Goal: Task Accomplishment & Management: Complete application form

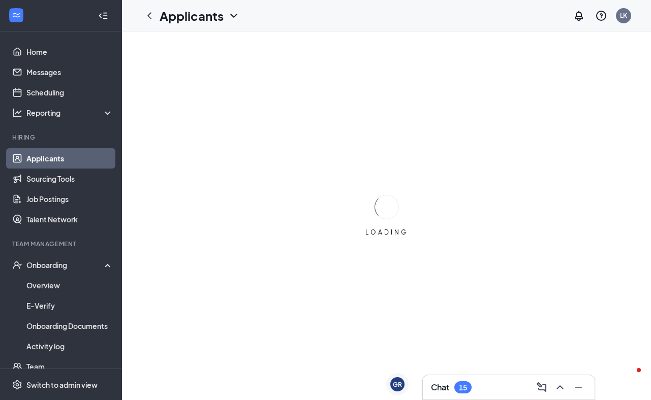
click at [499, 382] on div "Chat 15" at bounding box center [509, 388] width 156 height 16
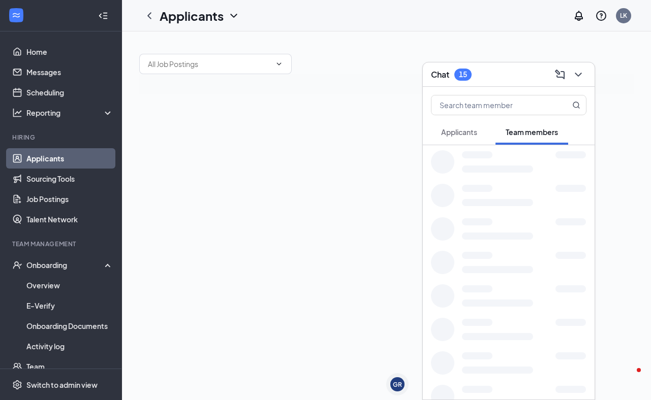
click at [456, 133] on span "Applicants" at bounding box center [459, 132] width 36 height 9
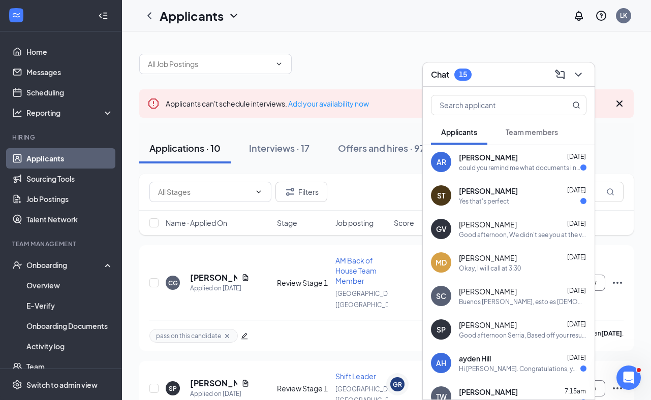
click at [486, 366] on div "Hi [PERSON_NAME]. Congratulations, your onsite interview with [DEMOGRAPHIC_DATA…" at bounding box center [519, 369] width 121 height 9
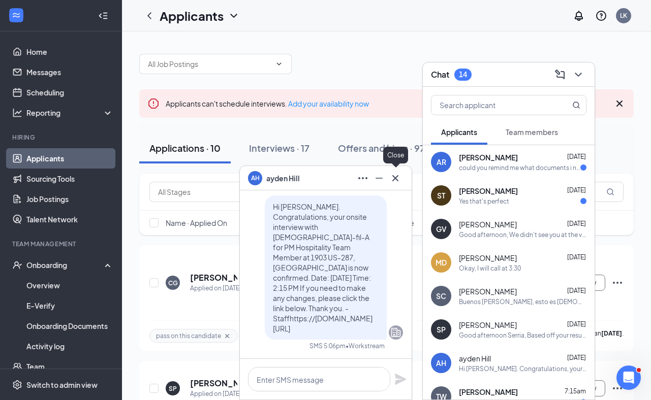
click at [391, 177] on icon "Cross" at bounding box center [395, 178] width 12 height 12
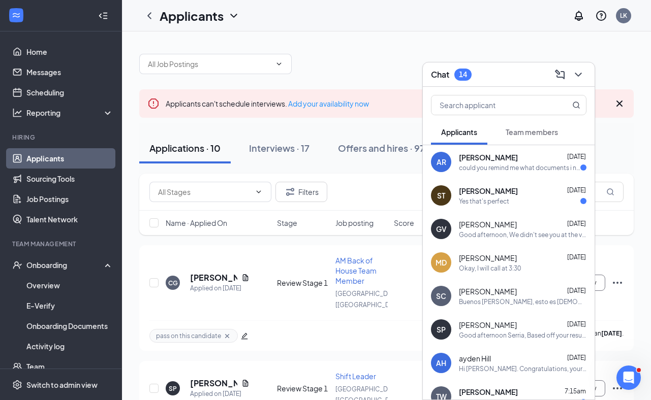
click at [491, 77] on div "Chat 14" at bounding box center [509, 75] width 156 height 16
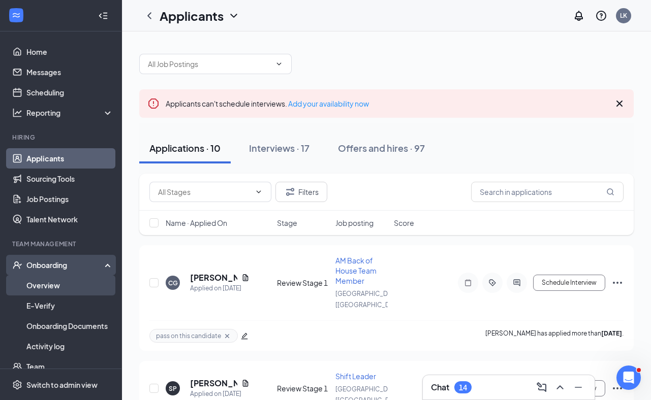
click at [38, 286] on link "Overview" at bounding box center [69, 285] width 87 height 20
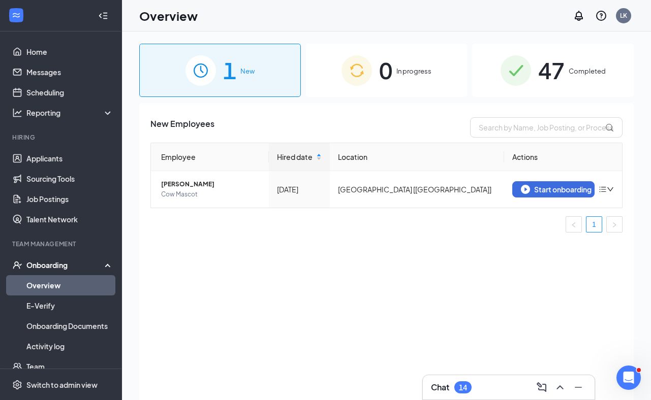
click at [484, 383] on div "Chat 14" at bounding box center [509, 388] width 156 height 16
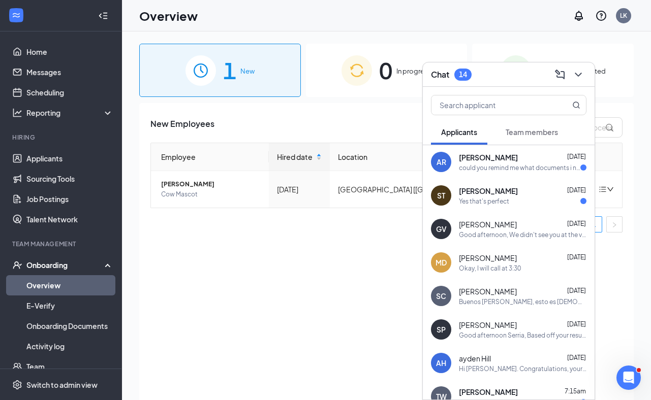
click at [539, 130] on span "Team members" at bounding box center [532, 132] width 52 height 9
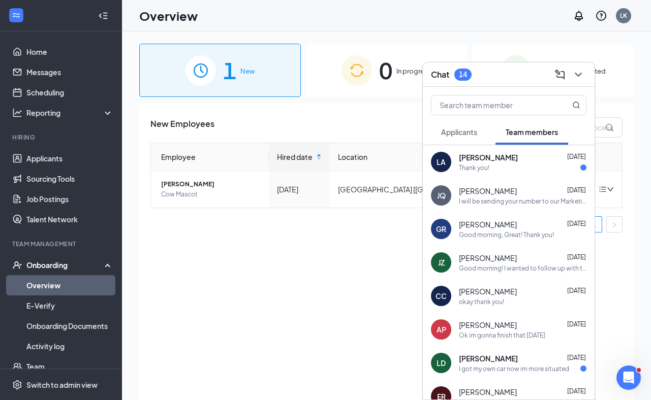
click at [520, 196] on div "[PERSON_NAME] [DATE] I will be sending your number to our Marketing Director, […" at bounding box center [523, 196] width 128 height 20
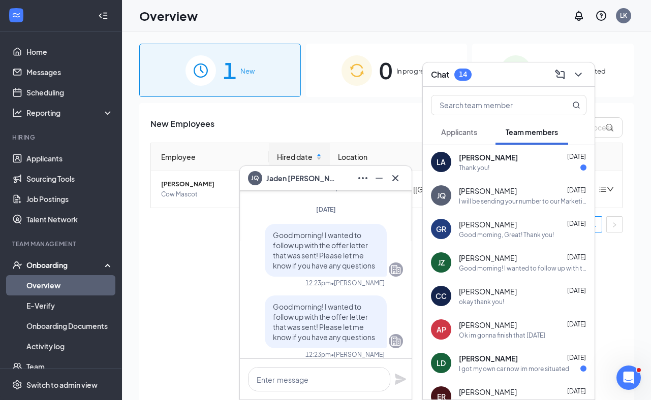
scroll to position [-517, 0]
click at [221, 238] on div "Employee Hired date Location Actions Jaden [PERSON_NAME] Cow Mascot [DATE] [GEO…" at bounding box center [386, 192] width 472 height 98
click at [191, 198] on span "Cow Mascot" at bounding box center [211, 195] width 100 height 10
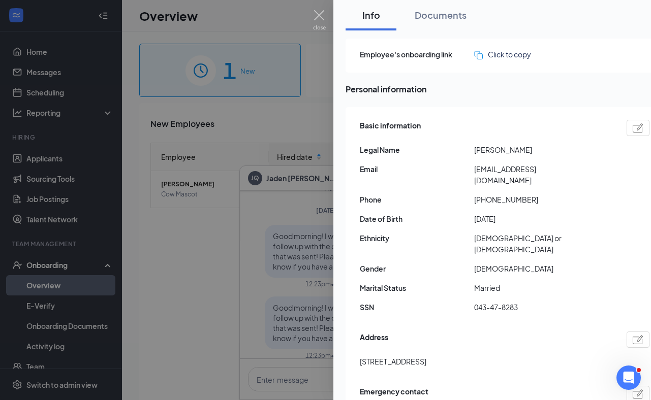
click at [319, 15] on img at bounding box center [319, 20] width 13 height 20
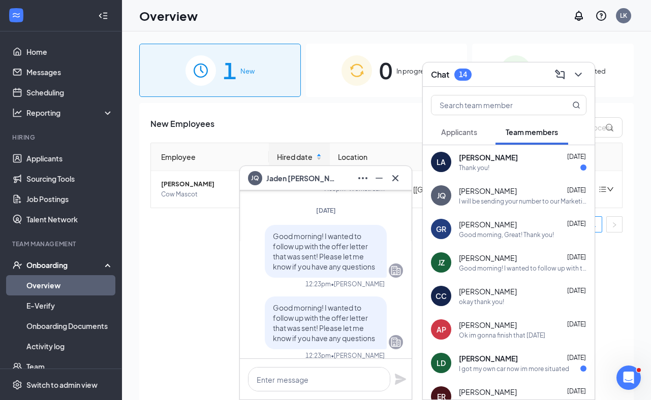
click at [524, 76] on div "Chat 14" at bounding box center [509, 75] width 156 height 16
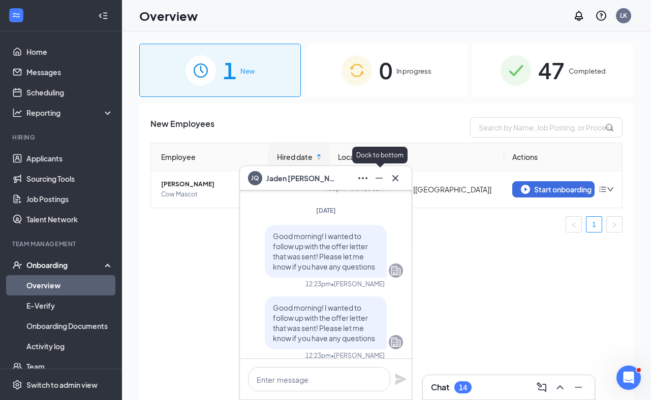
click at [384, 178] on icon "Minimize" at bounding box center [379, 178] width 12 height 12
click at [546, 187] on div "Start onboarding" at bounding box center [553, 189] width 65 height 9
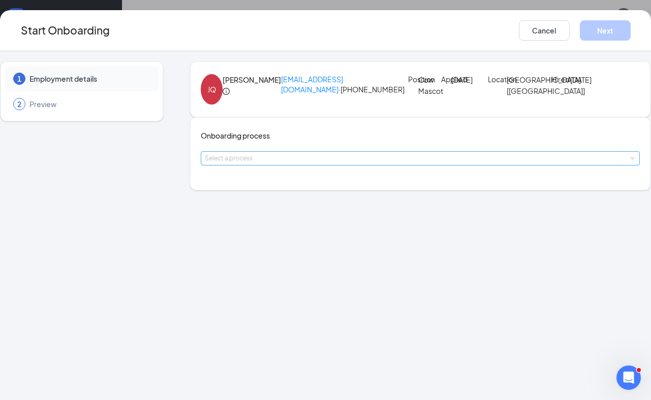
click at [303, 164] on div "Select a process" at bounding box center [418, 158] width 427 height 10
click at [275, 232] on li "Team Member" at bounding box center [292, 228] width 167 height 18
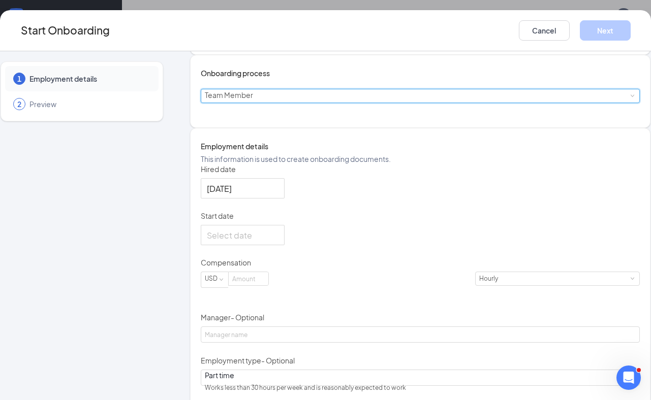
scroll to position [63, 0]
click at [279, 241] on div at bounding box center [243, 235] width 72 height 13
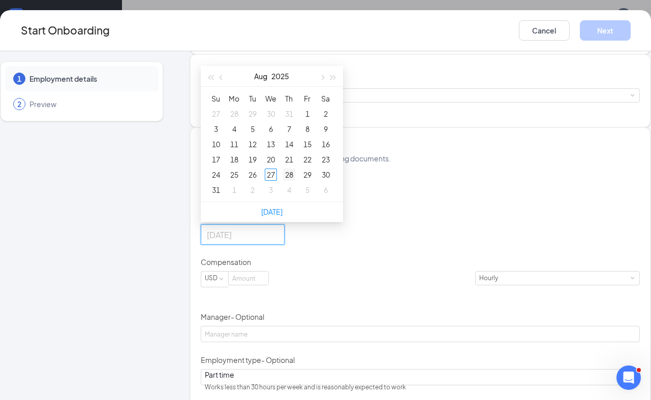
type input "[DATE]"
click at [295, 181] on div "28" at bounding box center [289, 175] width 12 height 12
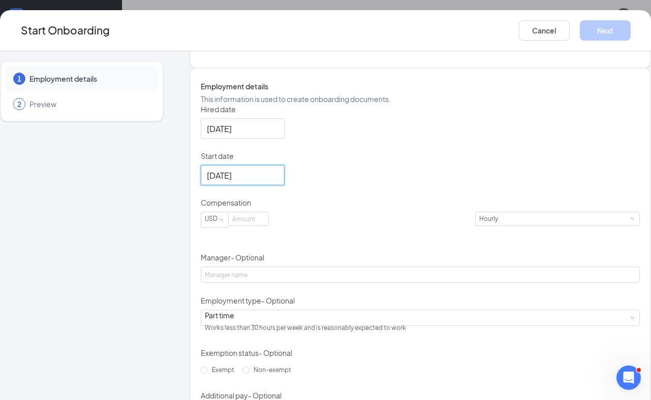
scroll to position [128, 0]
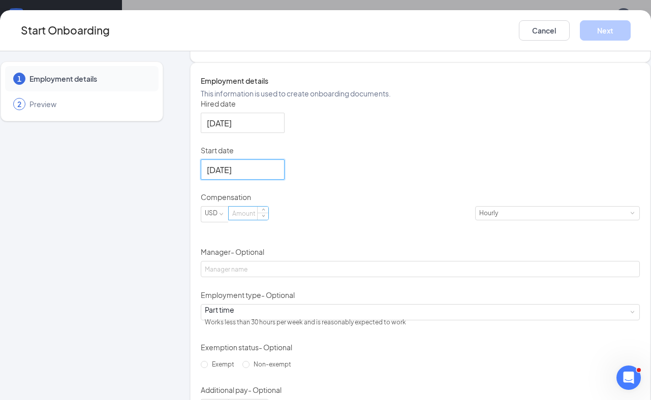
click at [268, 220] on input at bounding box center [249, 213] width 40 height 13
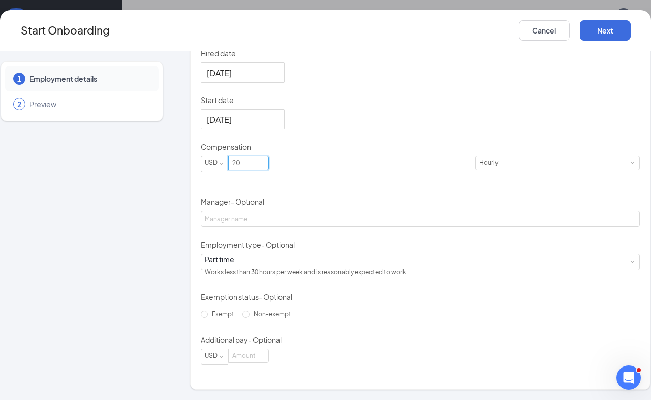
scroll to position [243, 0]
type input "20"
click at [250, 318] on span "Non-exempt" at bounding box center [273, 315] width 46 height 8
click at [242, 318] on input "Non-exempt" at bounding box center [245, 314] width 7 height 7
radio input "true"
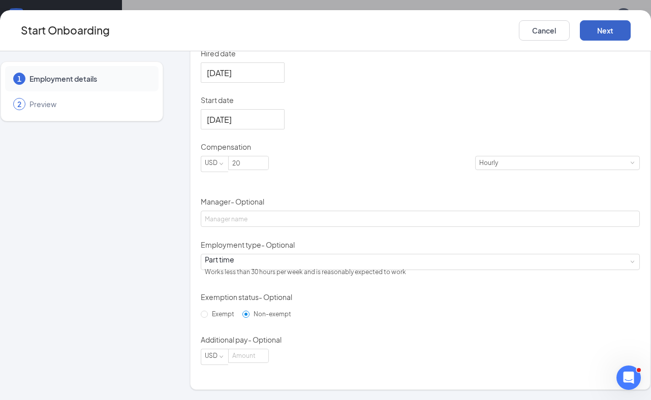
click at [601, 35] on button "Next" at bounding box center [605, 30] width 51 height 20
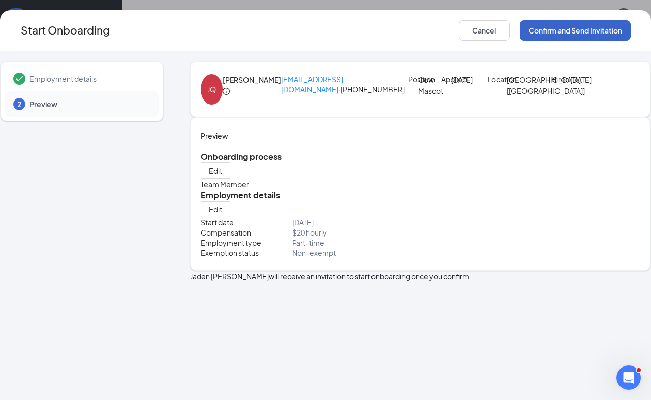
click at [568, 30] on button "Confirm and Send Invitation" at bounding box center [575, 30] width 111 height 20
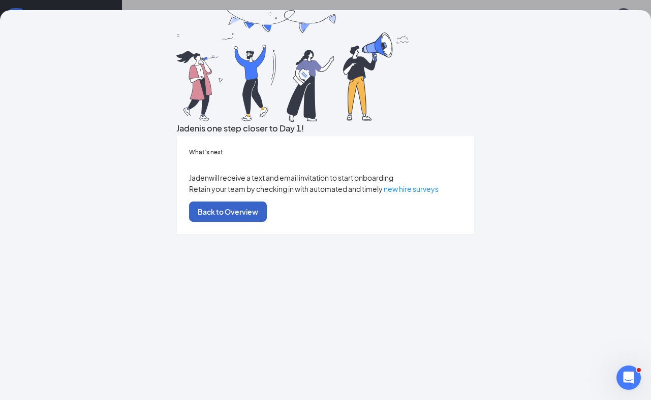
click at [267, 222] on button "Back to Overview" at bounding box center [228, 212] width 78 height 20
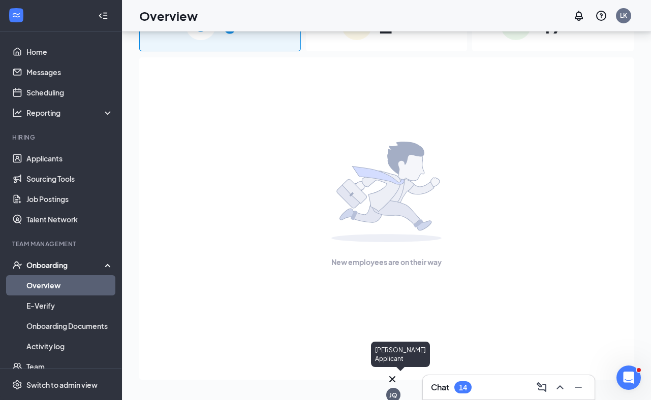
click at [396, 391] on div "JQ" at bounding box center [393, 395] width 8 height 9
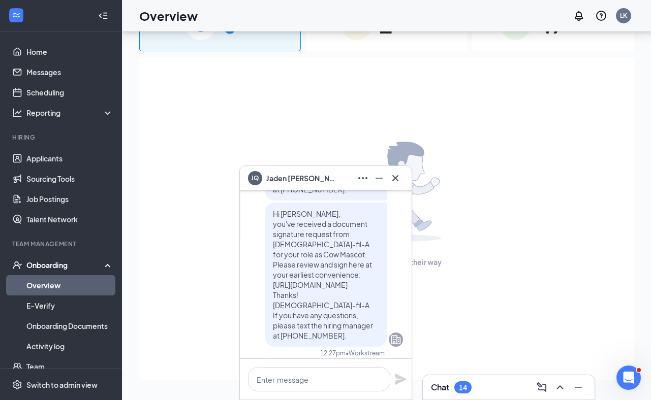
scroll to position [-146, 0]
click at [396, 185] on button at bounding box center [395, 178] width 16 height 16
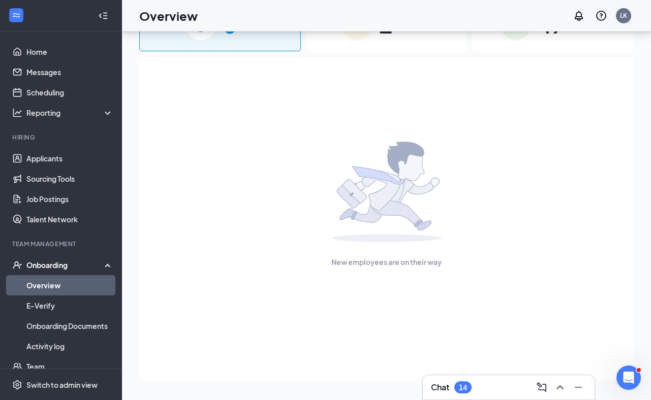
scroll to position [0, 0]
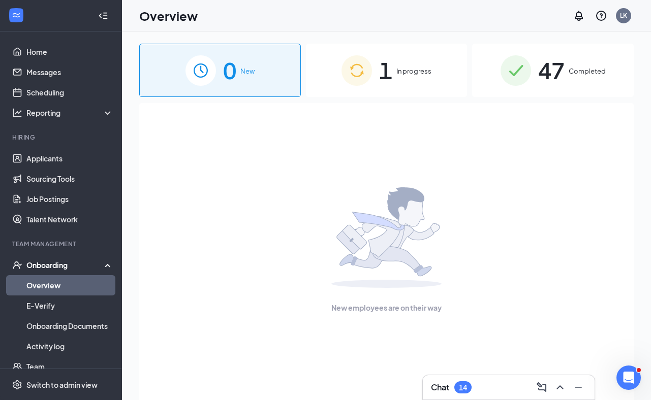
click at [377, 64] on div "1 In progress" at bounding box center [387, 70] width 162 height 53
